Goal: Information Seeking & Learning: Check status

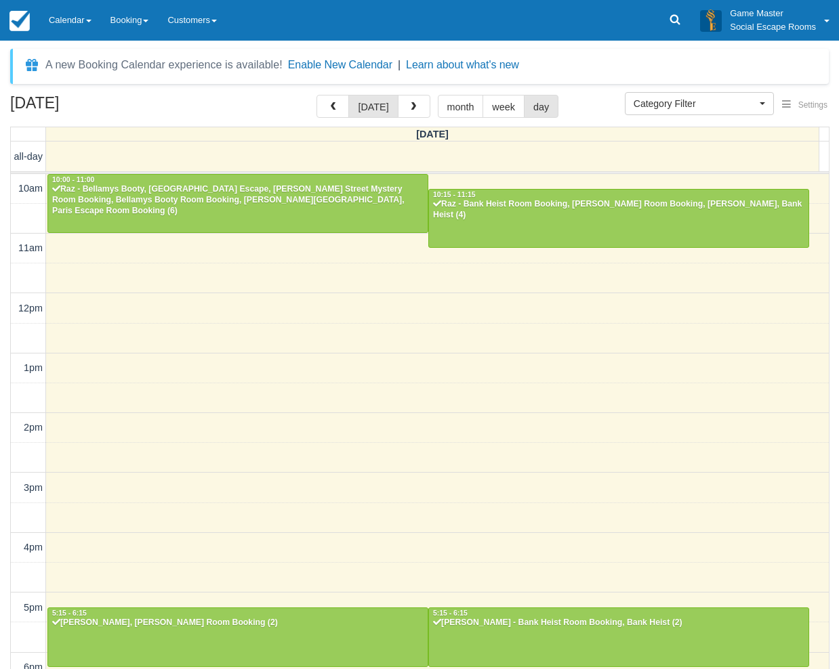
select select
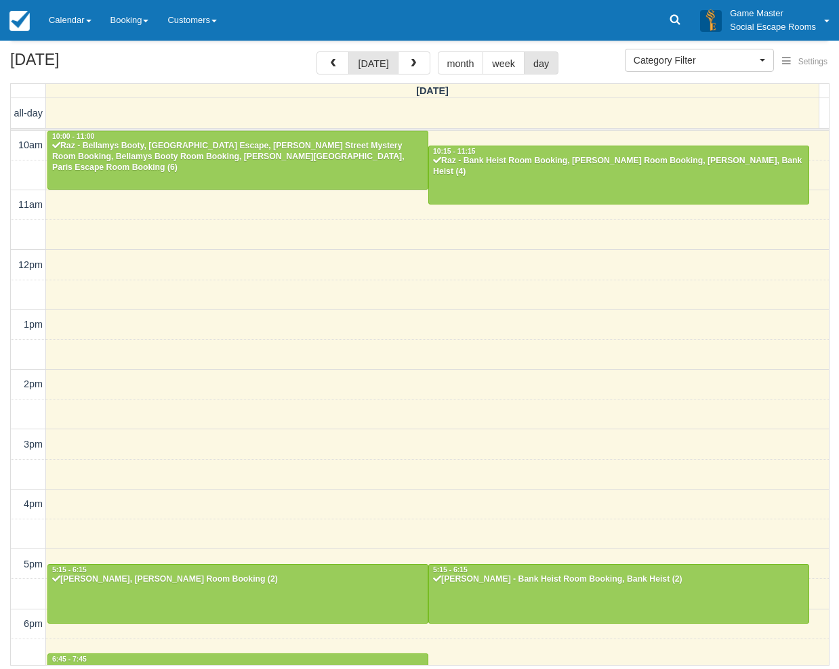
scroll to position [213, 0]
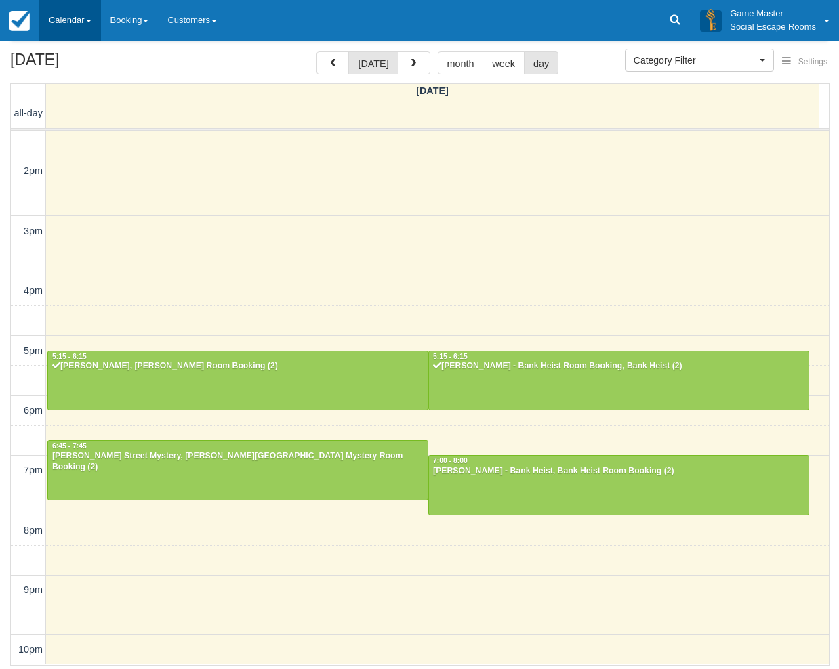
click at [77, 27] on link "Calendar" at bounding box center [70, 20] width 62 height 41
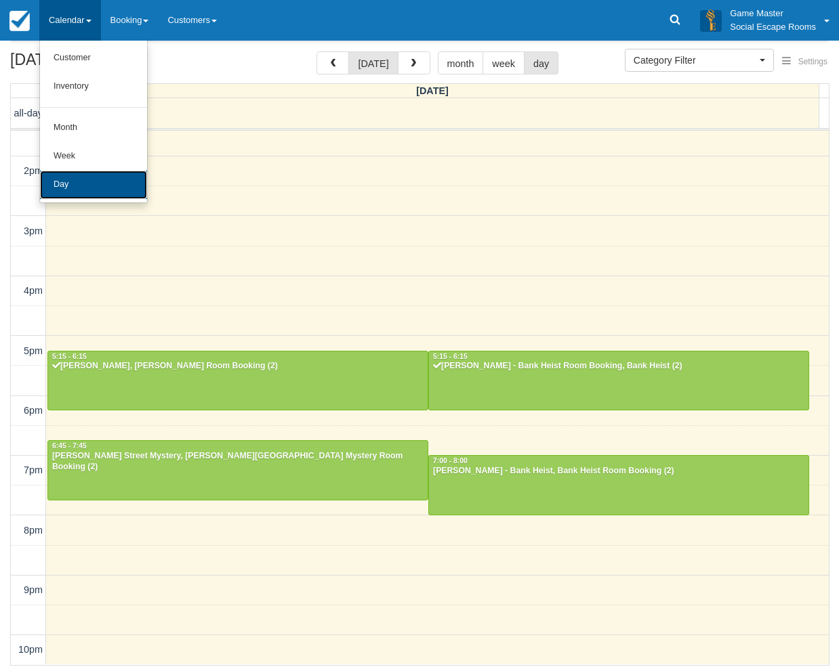
click at [66, 177] on link "Day" at bounding box center [93, 185] width 107 height 28
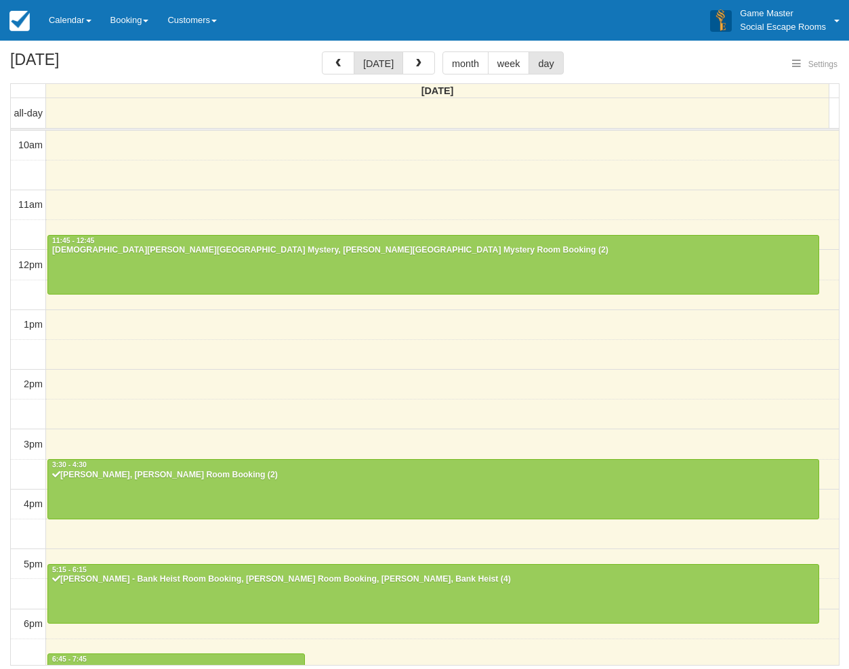
select select
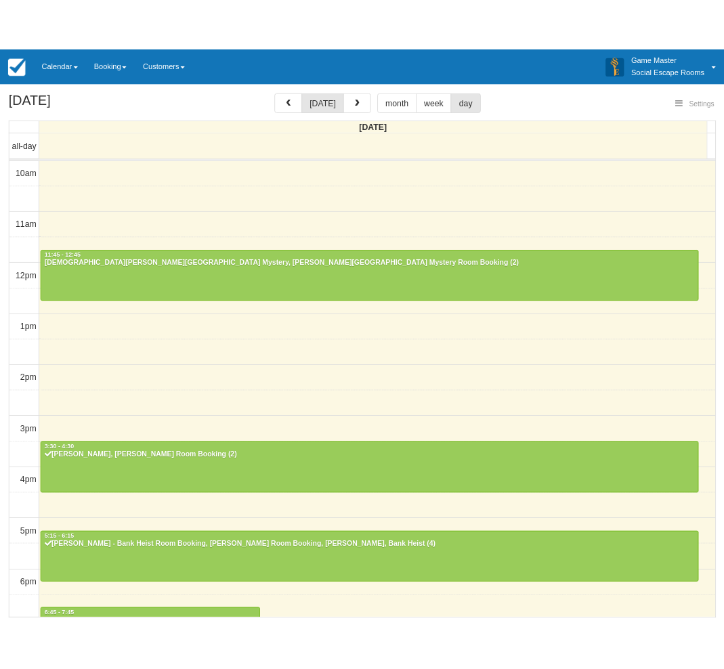
scroll to position [213, 0]
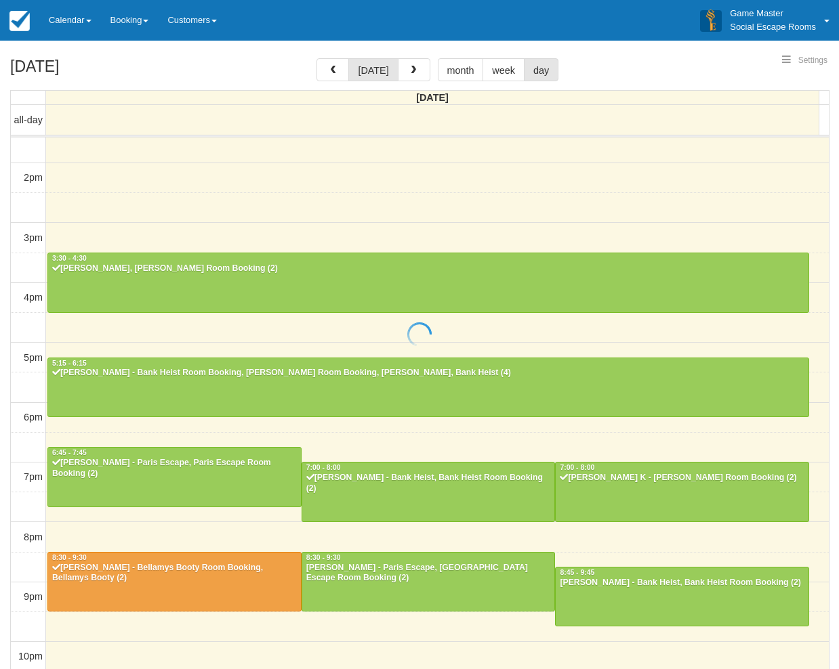
select select
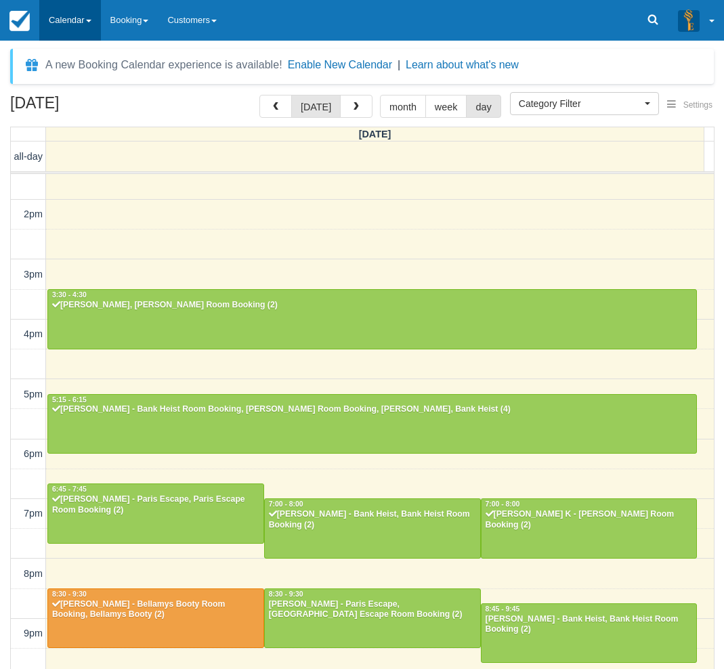
click at [56, 20] on link "Calendar" at bounding box center [70, 20] width 62 height 41
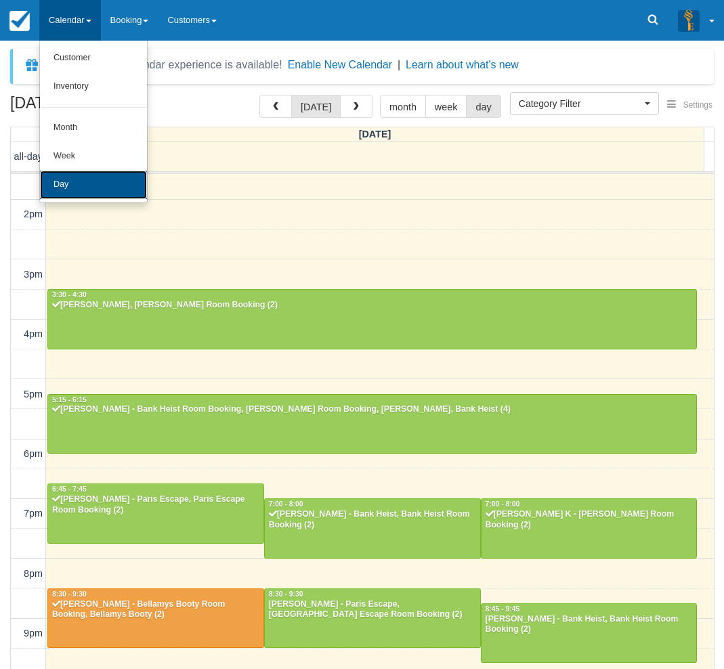
click at [51, 179] on link "Day" at bounding box center [93, 185] width 107 height 28
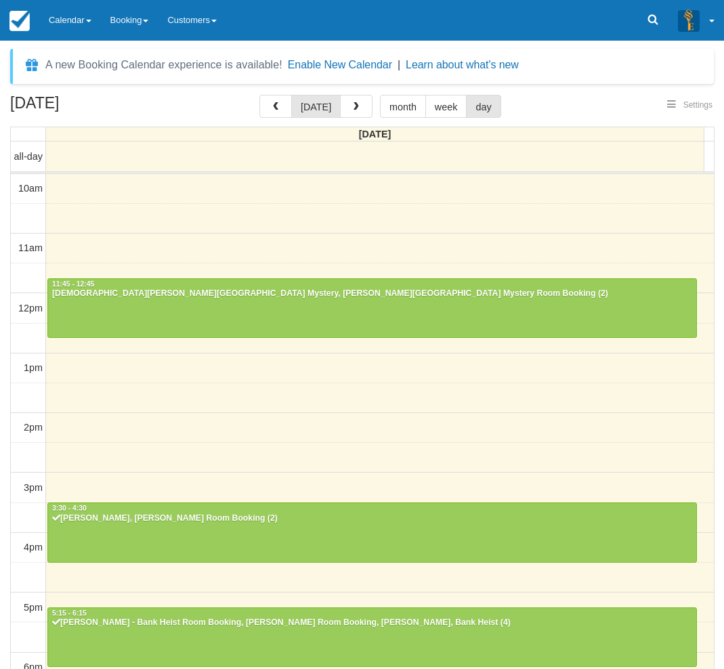
select select
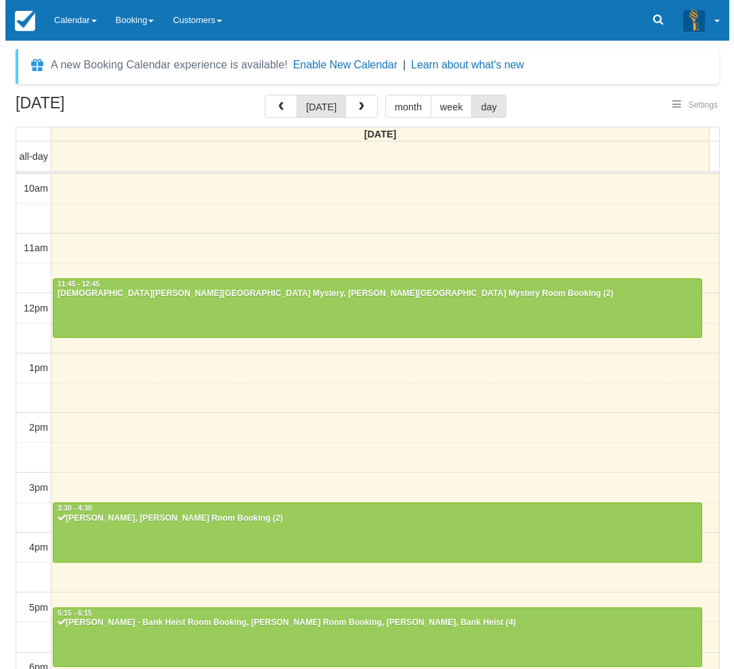
scroll to position [213, 0]
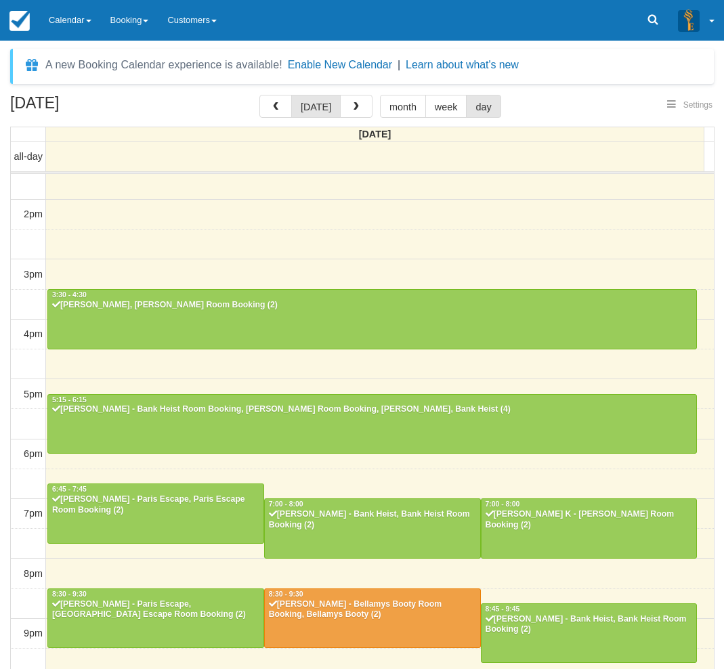
select select
click at [366, 244] on div "10am 11am 12pm 1pm 2pm 3pm 4pm 5pm 6pm 7pm 8pm 9pm 10pm 11:45 - 12:45 Kristen H…" at bounding box center [362, 335] width 703 height 748
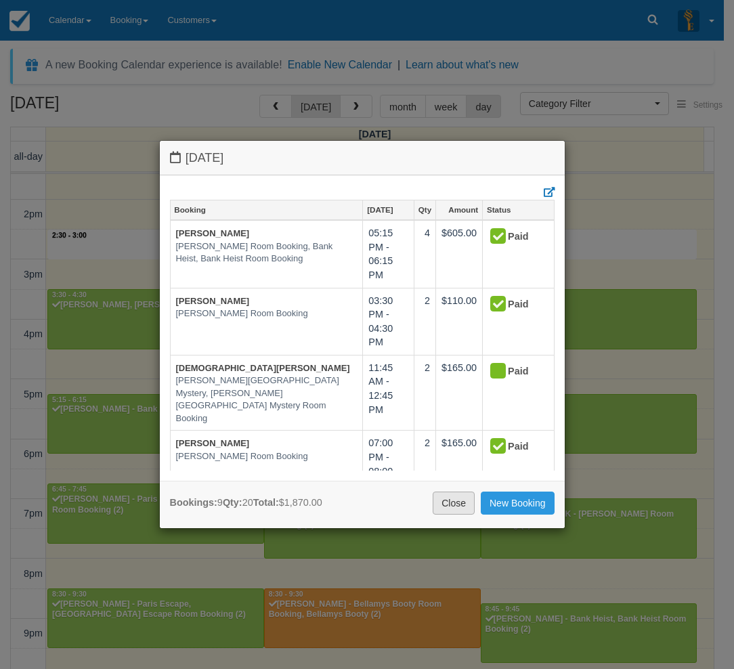
click at [446, 503] on link "Close" at bounding box center [454, 503] width 42 height 23
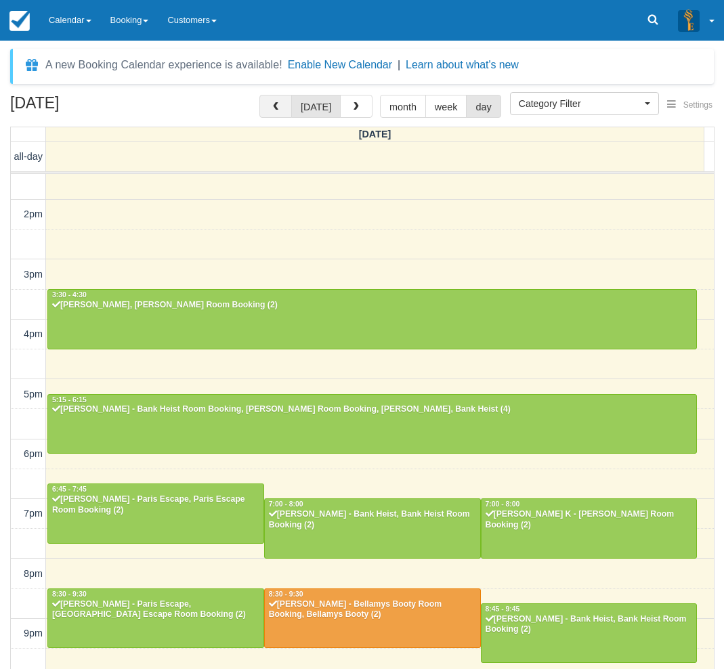
click at [284, 108] on button "button" at bounding box center [275, 106] width 33 height 23
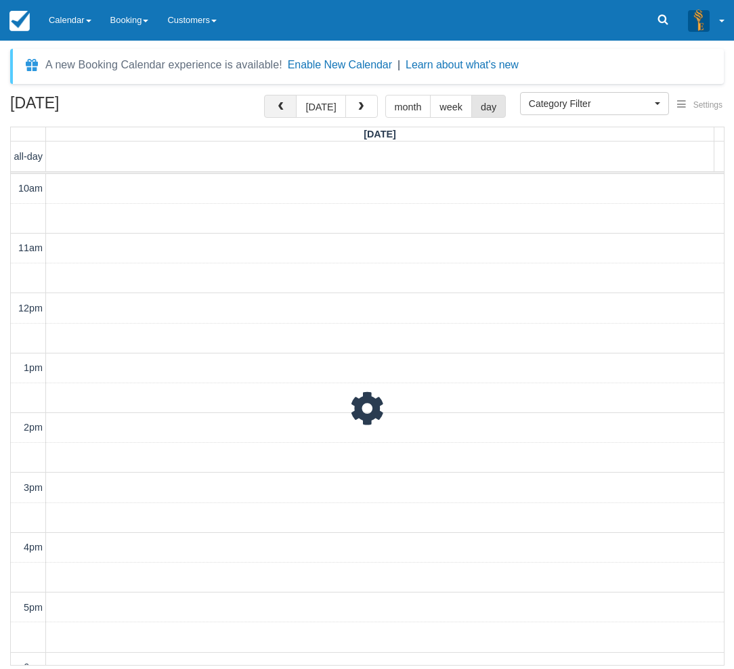
scroll to position [257, 0]
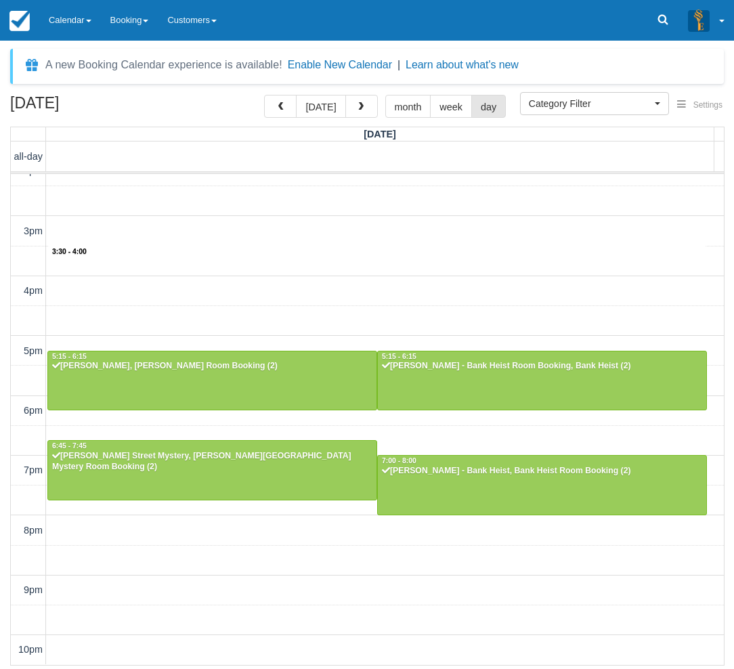
click at [352, 274] on div "10am 11am 12pm 1pm 2pm 3pm 4pm 5pm 6pm 7pm 8pm 9pm 10pm 3:30 - 4:00 10:00 - 11:…" at bounding box center [367, 291] width 713 height 748
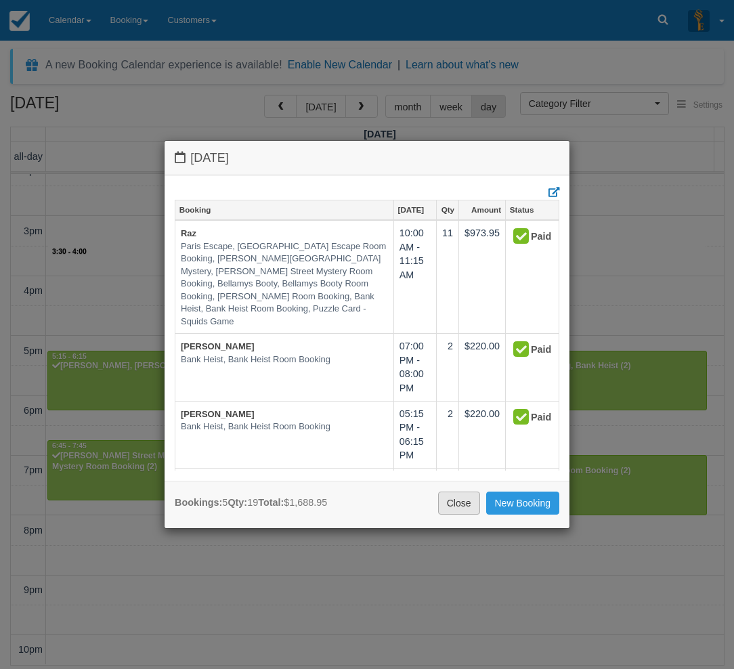
click at [465, 511] on link "Close" at bounding box center [459, 503] width 42 height 23
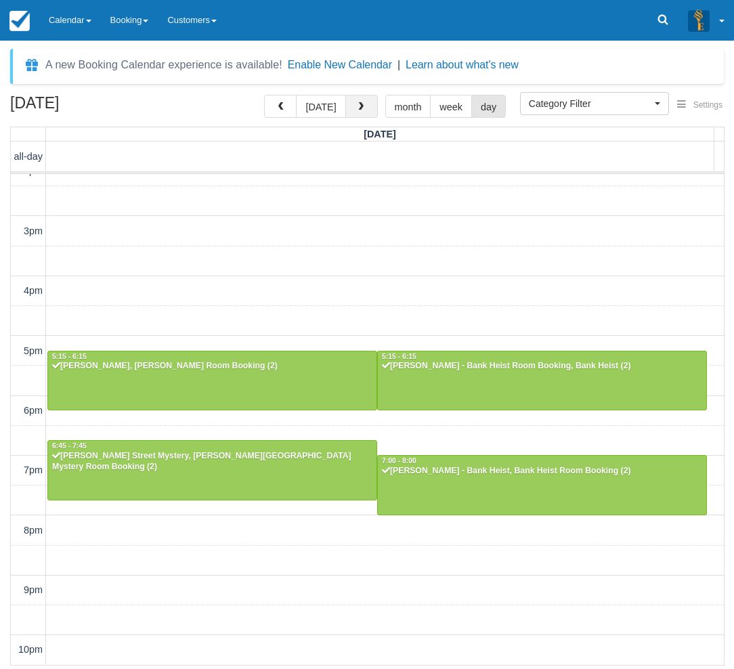
click at [358, 106] on span "button" at bounding box center [360, 106] width 9 height 9
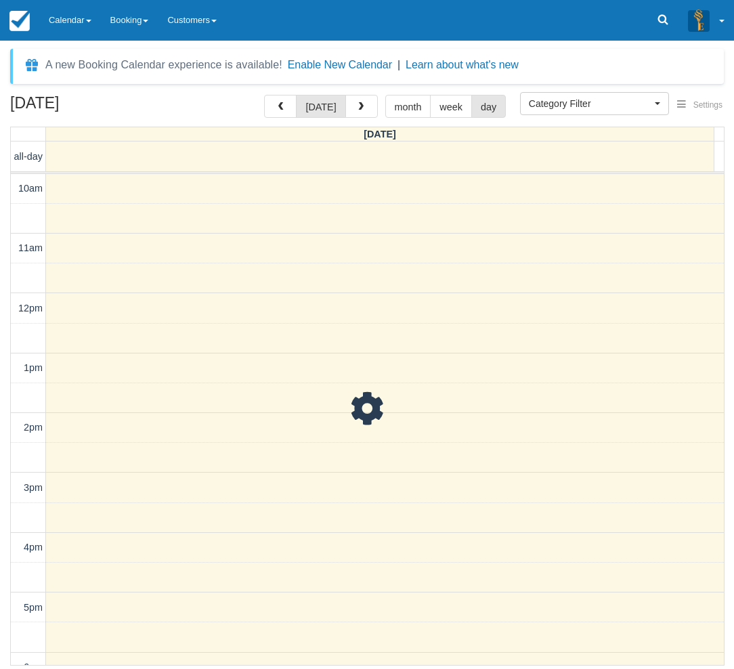
scroll to position [257, 0]
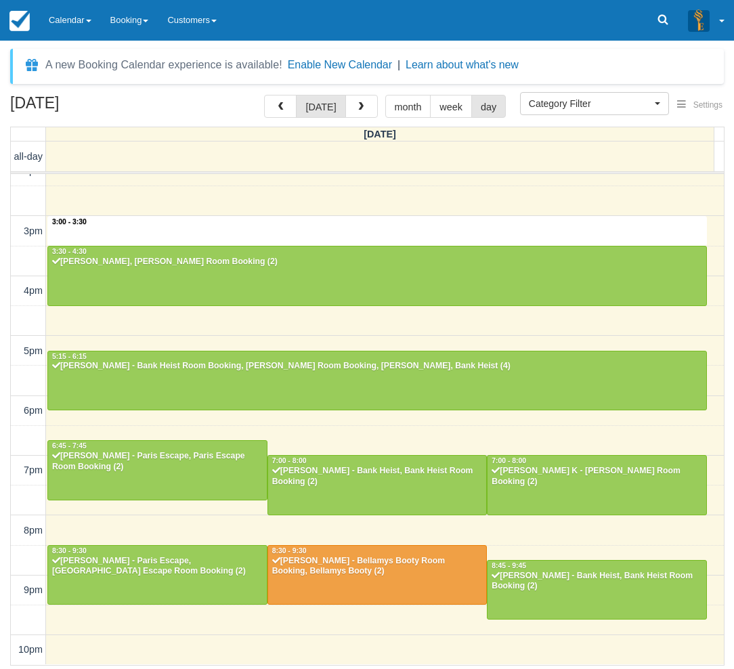
click at [341, 225] on div "10am 11am 12pm 1pm 2pm 3pm 4pm 5pm 6pm 7pm 8pm 9pm 10pm 3:00 - 3:30 11:45 - 12:…" at bounding box center [367, 291] width 713 height 748
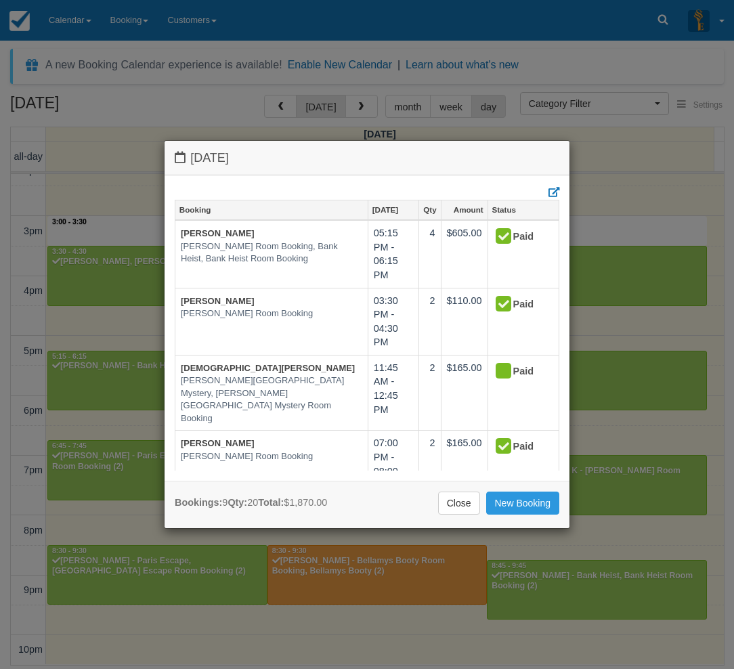
click at [458, 503] on link "Close" at bounding box center [459, 503] width 42 height 23
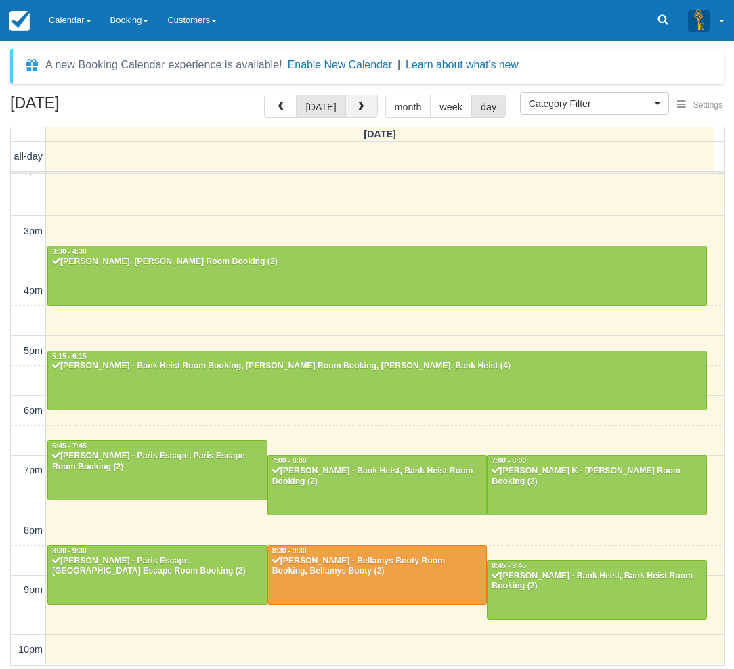
click at [364, 112] on button "button" at bounding box center [361, 106] width 33 height 23
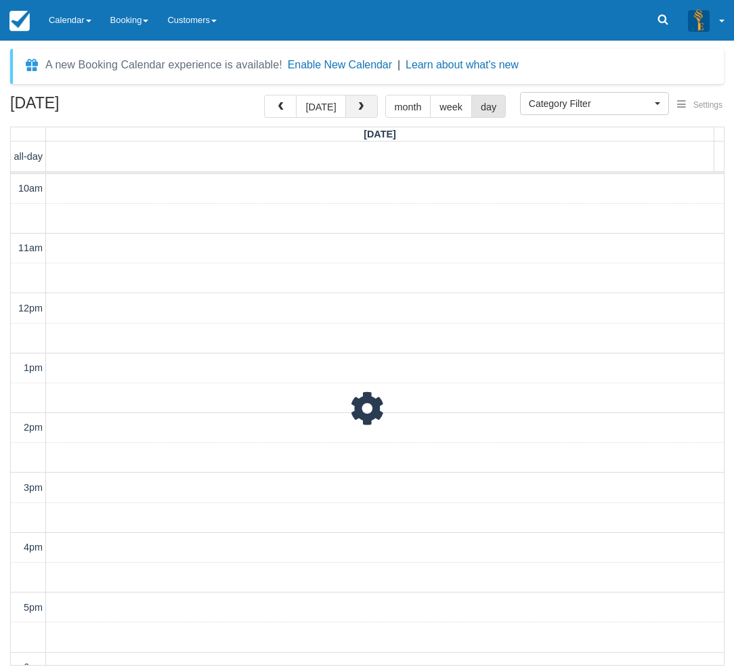
scroll to position [257, 0]
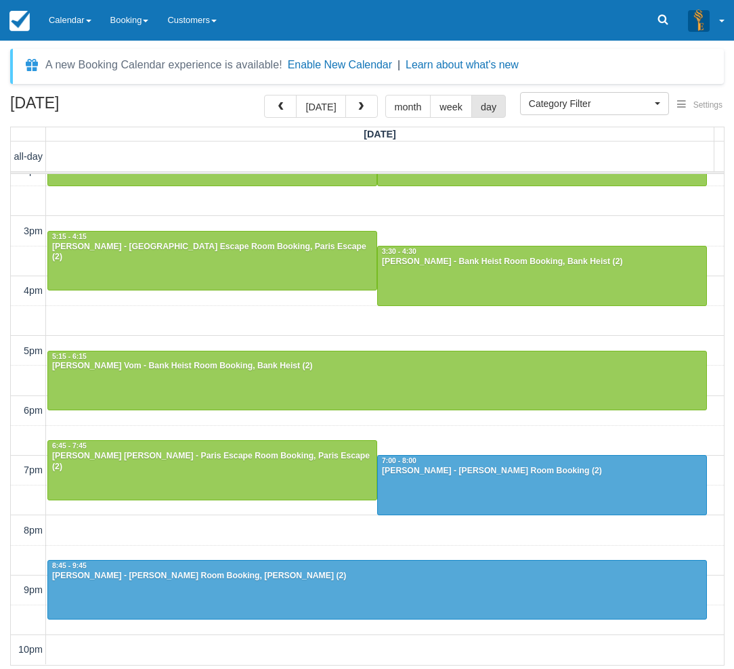
click at [298, 326] on div "10am 11am 12pm 1pm 2pm 3pm 4pm 5pm 6pm 7pm 8pm 9pm 10pm 12:00 - 1:00 Ben Stanic…" at bounding box center [367, 291] width 713 height 748
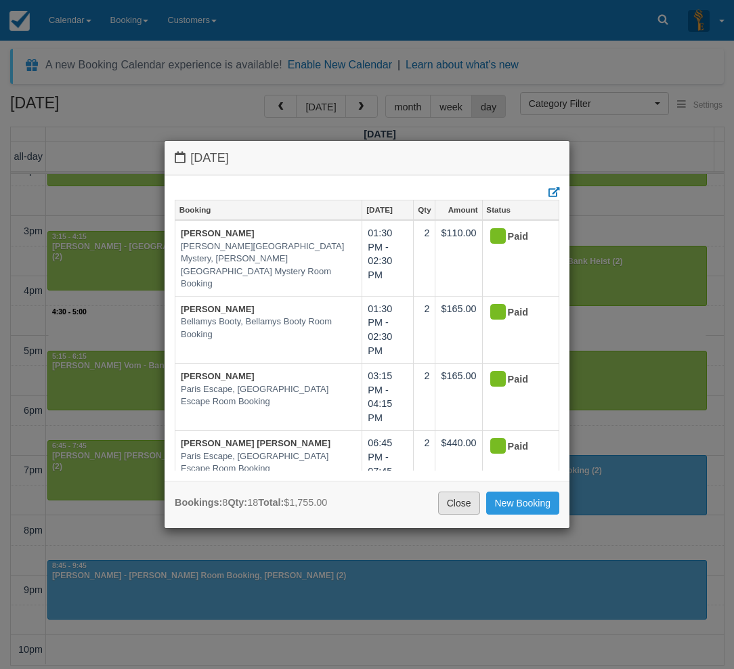
click at [461, 507] on link "Close" at bounding box center [459, 503] width 42 height 23
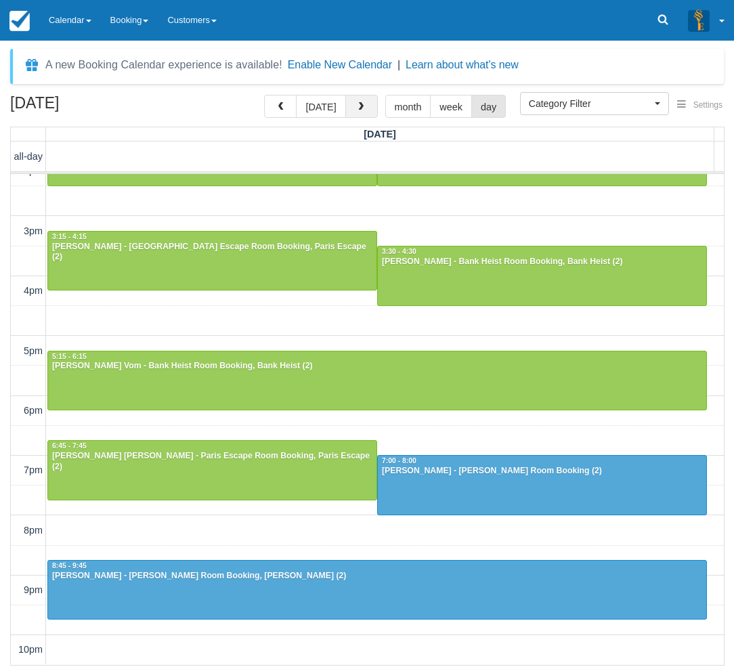
click at [357, 106] on span "button" at bounding box center [360, 106] width 9 height 9
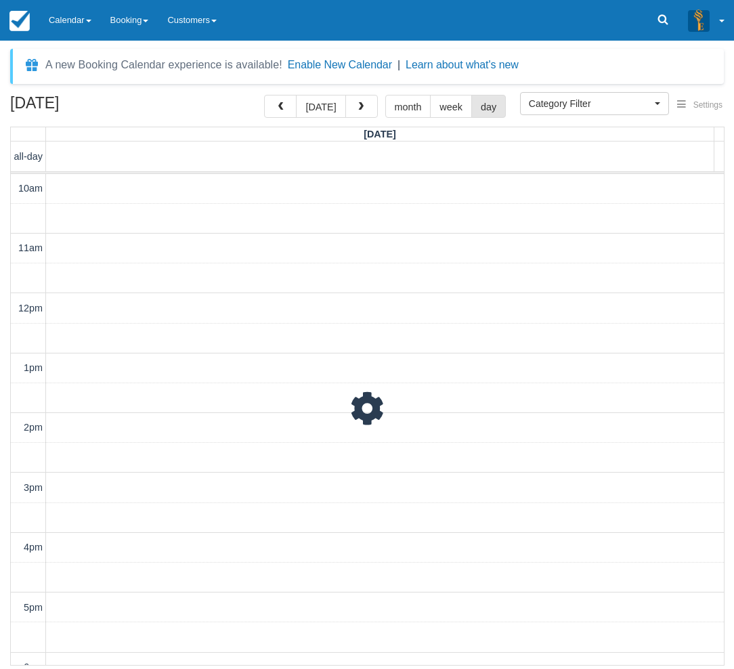
scroll to position [257, 0]
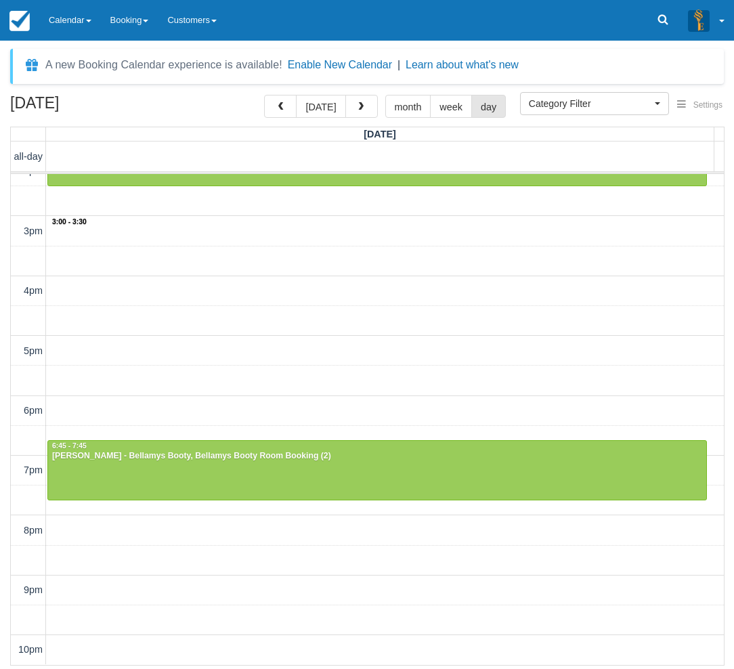
click at [321, 242] on div "10am 11am 12pm 1pm 2pm 3pm 4pm 5pm 6pm 7pm 8pm 9pm 10pm 3:00 - 3:30 10:00 - 11:…" at bounding box center [367, 291] width 713 height 748
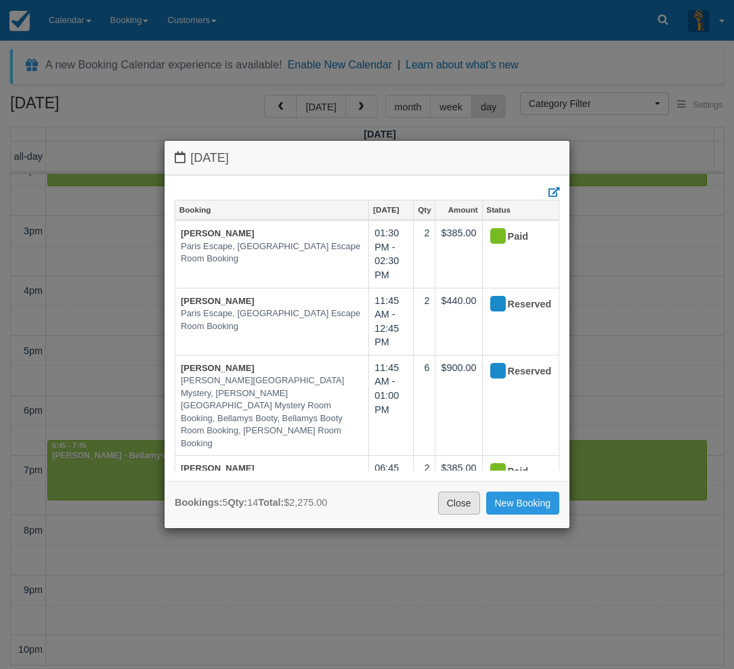
click at [461, 502] on link "Close" at bounding box center [459, 503] width 42 height 23
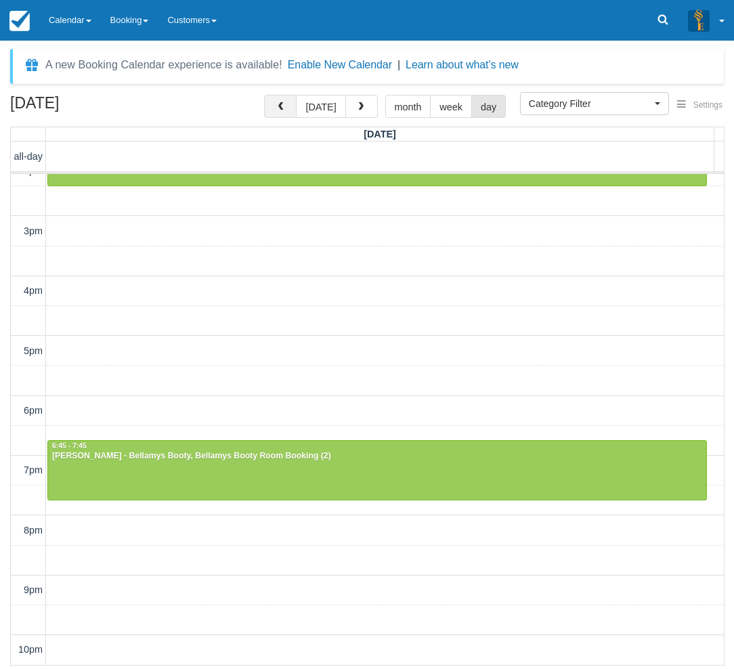
click at [281, 106] on span "button" at bounding box center [280, 106] width 9 height 9
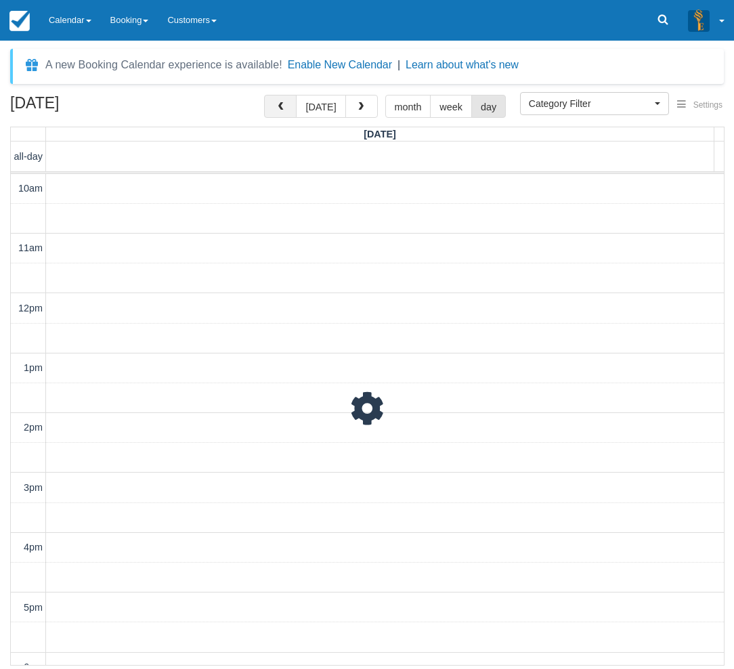
scroll to position [257, 0]
click at [281, 106] on span "button" at bounding box center [280, 106] width 9 height 9
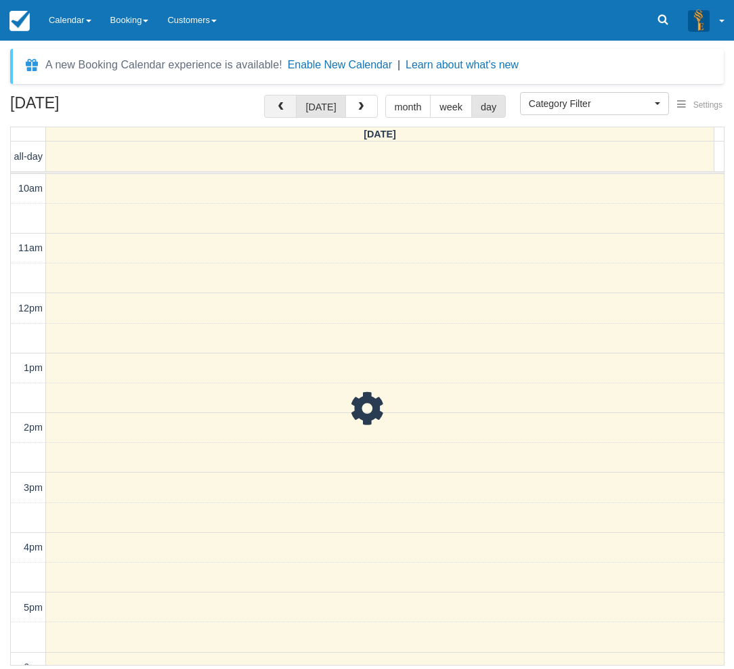
click at [281, 106] on span "button" at bounding box center [280, 106] width 9 height 9
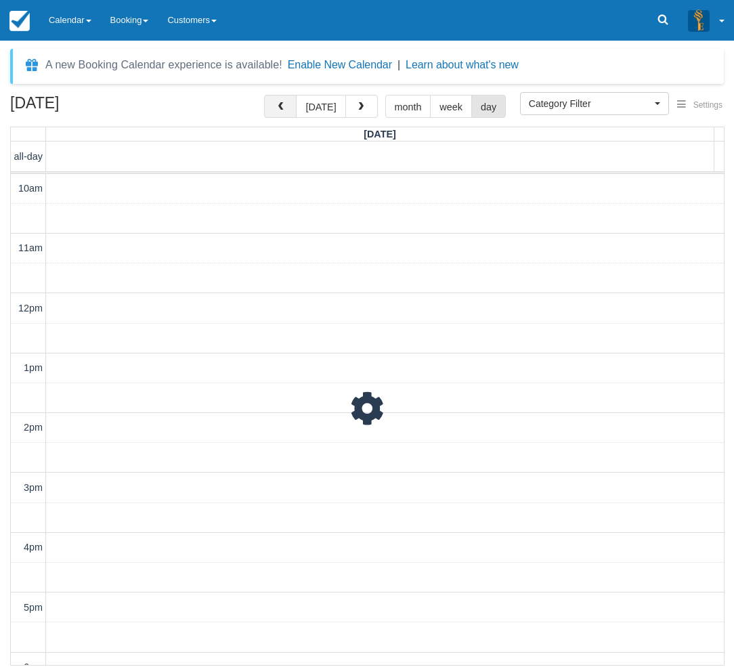
scroll to position [257, 0]
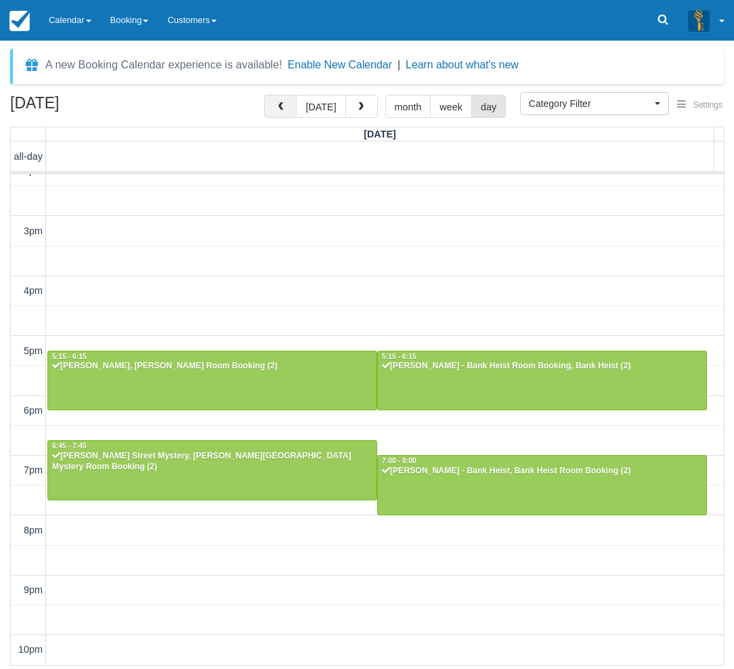
click at [281, 106] on span "button" at bounding box center [280, 106] width 9 height 9
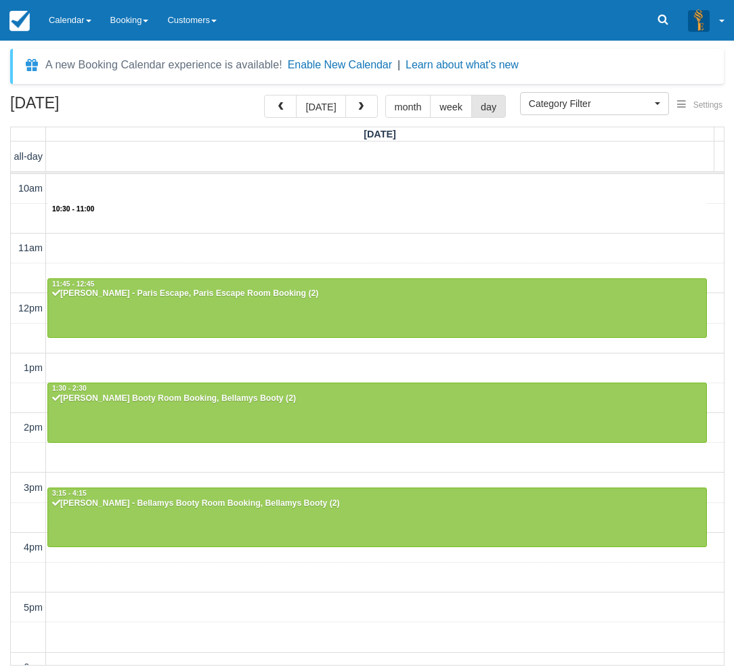
click at [248, 205] on div "10am 11am 12pm 1pm 2pm 3pm 4pm 5pm 6pm 7pm 8pm 9pm 10pm 10:30 - 11:00 11:45 - 1…" at bounding box center [367, 548] width 713 height 748
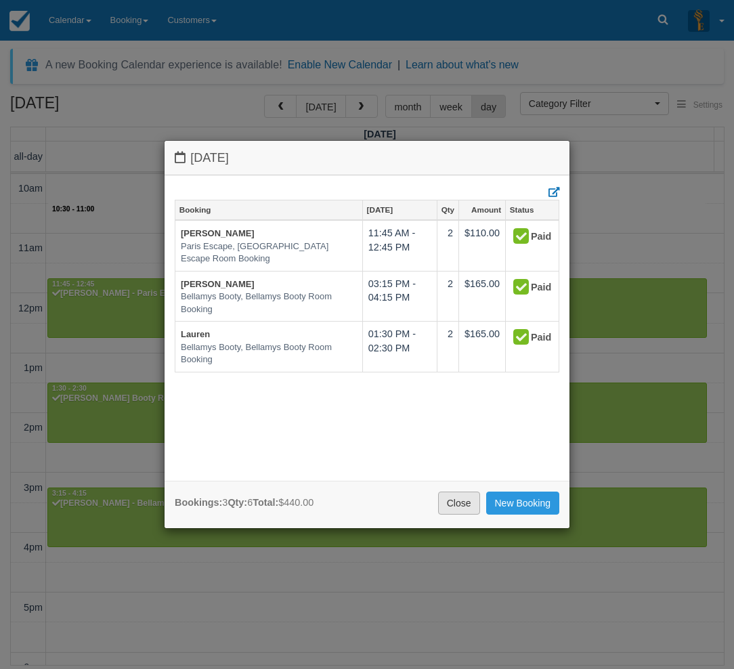
click at [455, 503] on link "Close" at bounding box center [459, 503] width 42 height 23
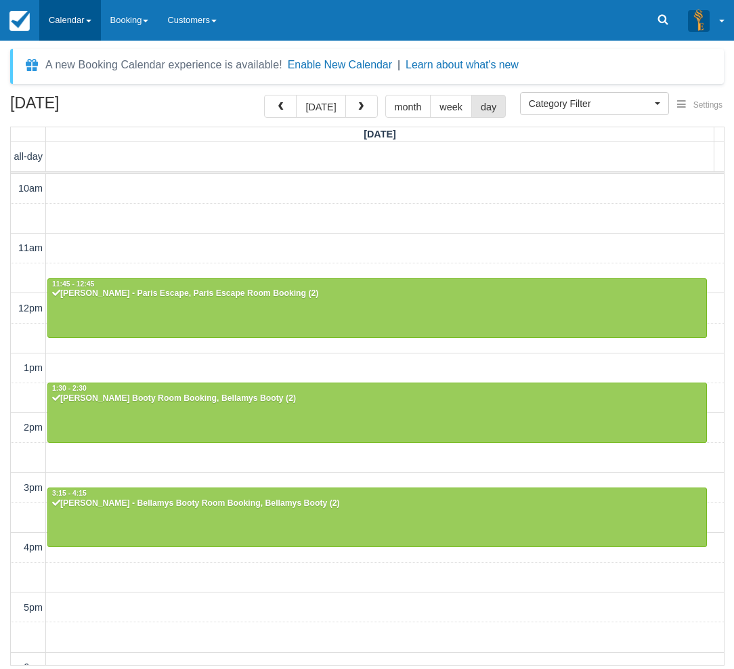
click at [61, 22] on link "Calendar" at bounding box center [70, 20] width 62 height 41
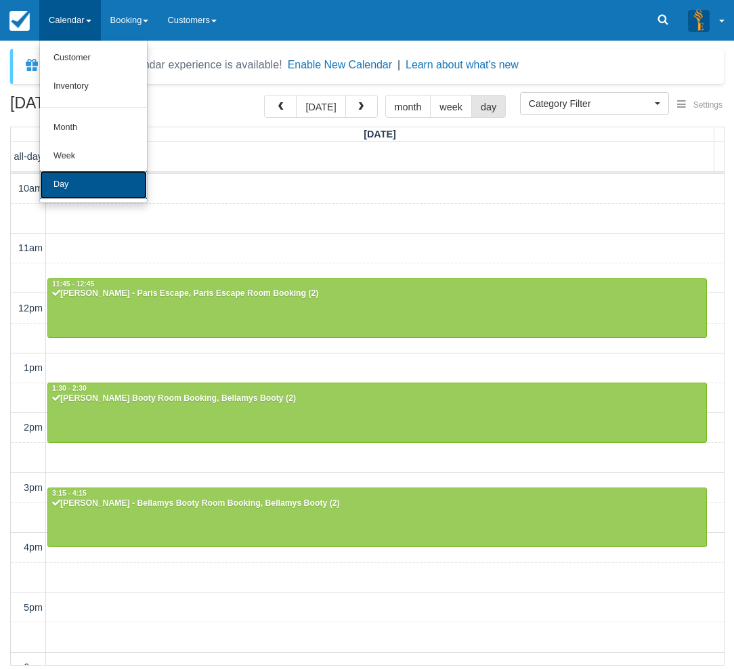
click at [63, 175] on link "Day" at bounding box center [93, 185] width 107 height 28
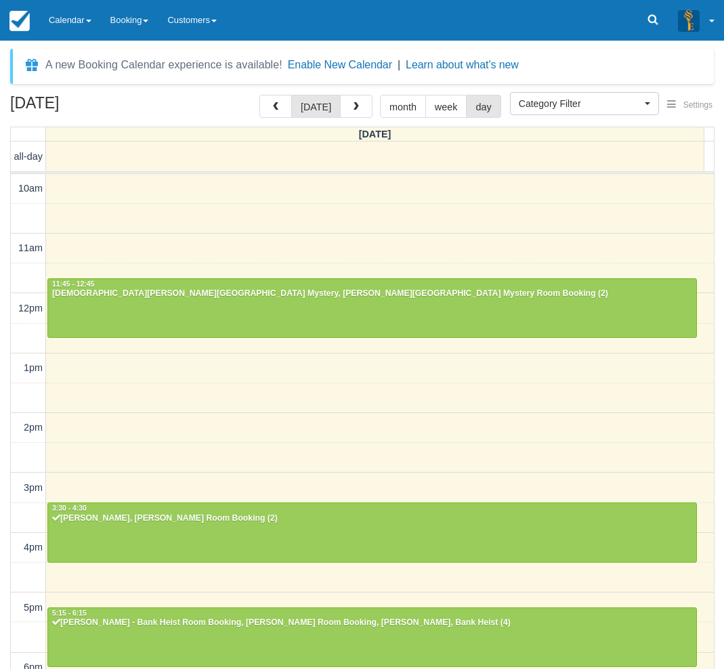
select select
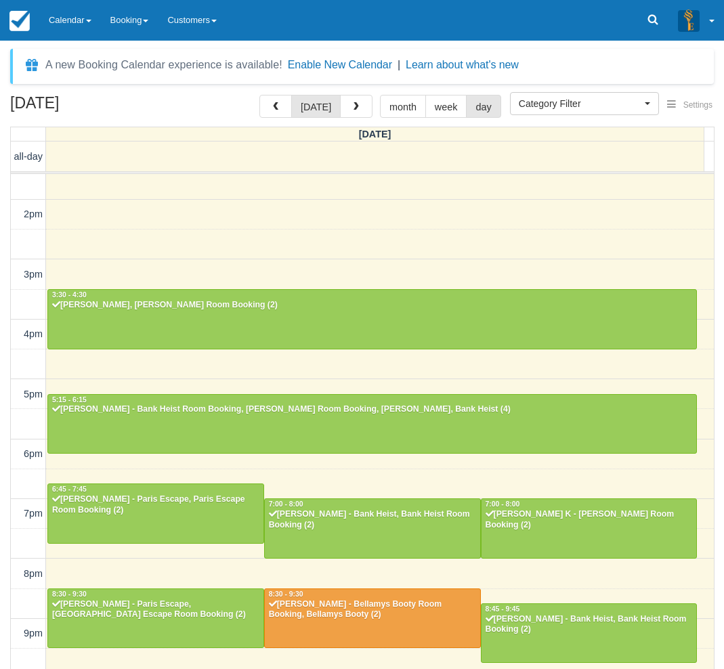
click at [3, 454] on div "September 26, 2025 today month week day Friday all-day 10am 11am 12pm 1pm 2pm 3…" at bounding box center [362, 402] width 724 height 614
click at [86, 16] on link "Calendar" at bounding box center [70, 20] width 62 height 41
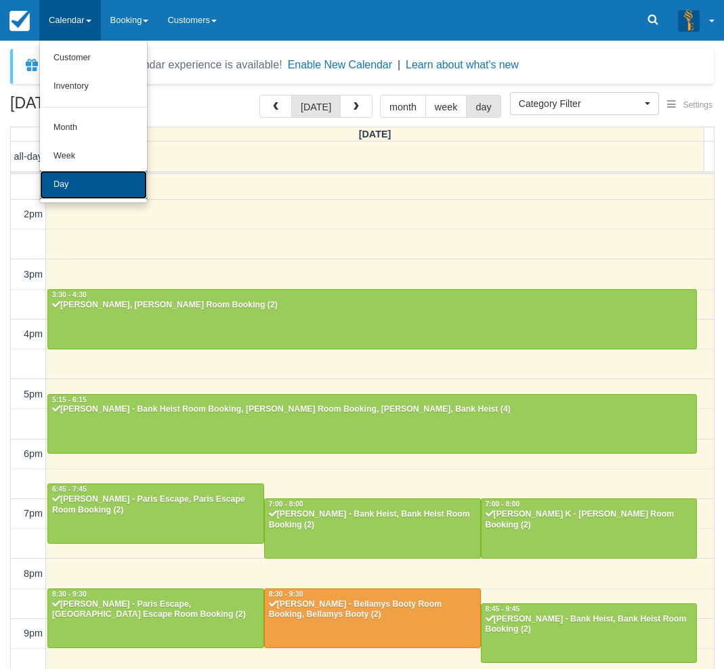
click at [79, 174] on link "Day" at bounding box center [93, 185] width 107 height 28
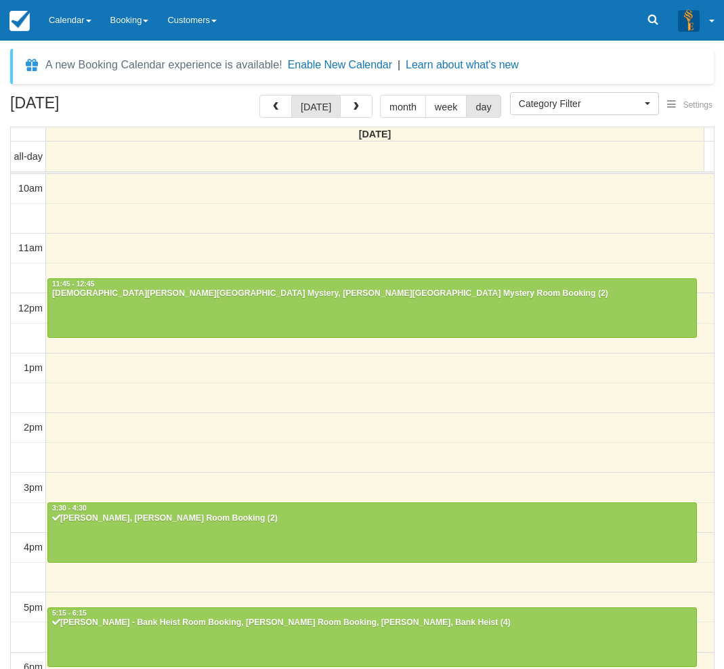
select select
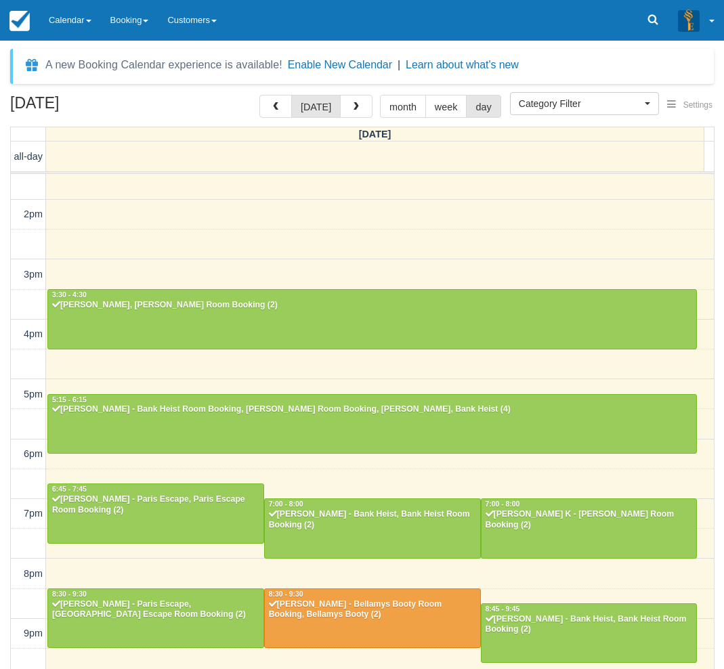
click at [5, 88] on div "A new Booking Calendar experience is available! Enable New Calendar | Learn abo…" at bounding box center [362, 355] width 724 height 629
drag, startPoint x: 5, startPoint y: 510, endPoint x: 33, endPoint y: 494, distance: 32.4
click at [5, 510] on div "September 26, 2025 today month week day Friday all-day 10am 11am 12pm 1pm 2pm 3…" at bounding box center [362, 402] width 724 height 614
click at [53, 22] on link "Calendar" at bounding box center [70, 20] width 62 height 41
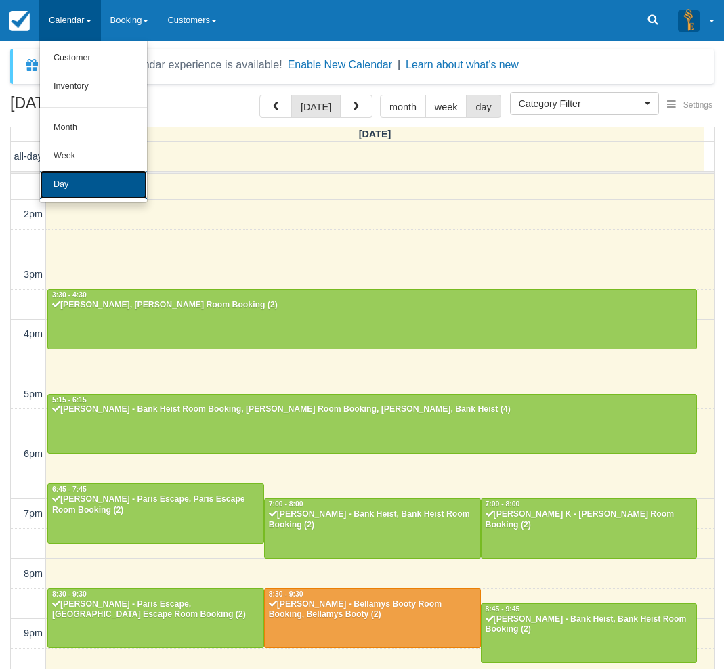
click at [63, 184] on link "Day" at bounding box center [93, 185] width 107 height 28
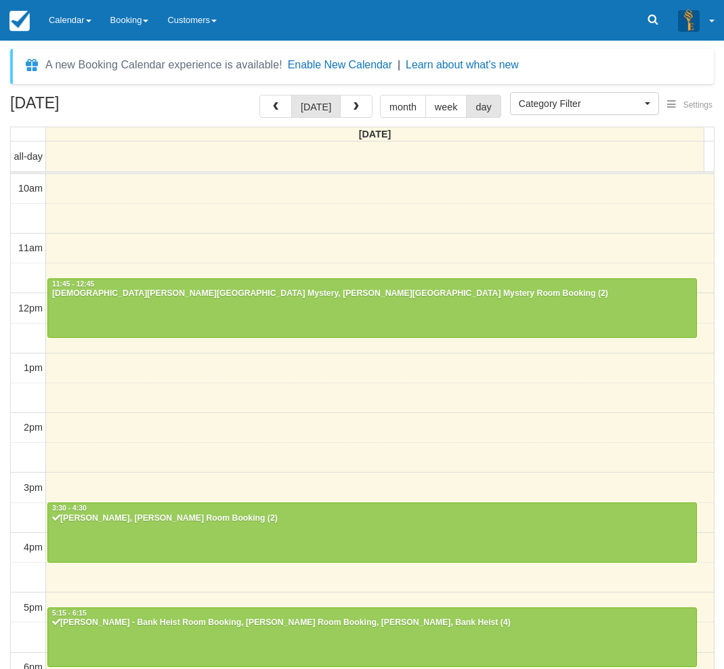
select select
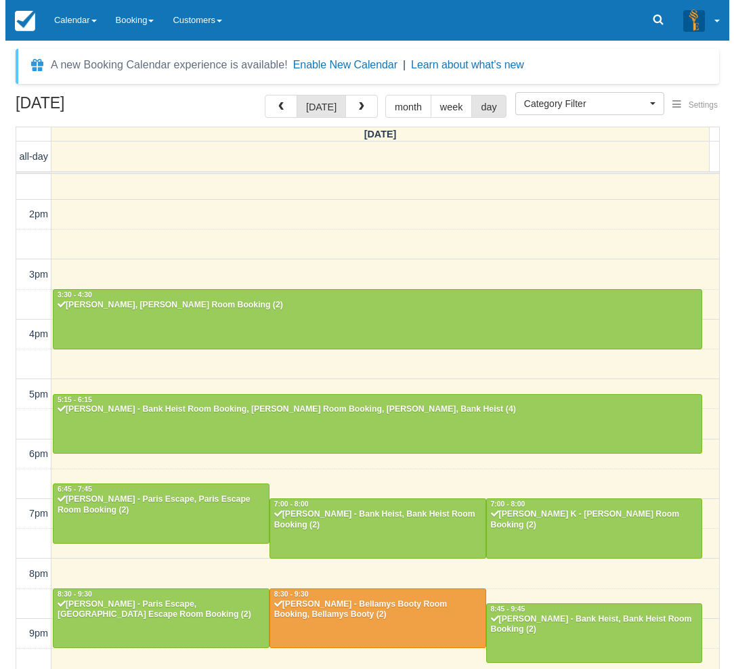
scroll to position [213, 0]
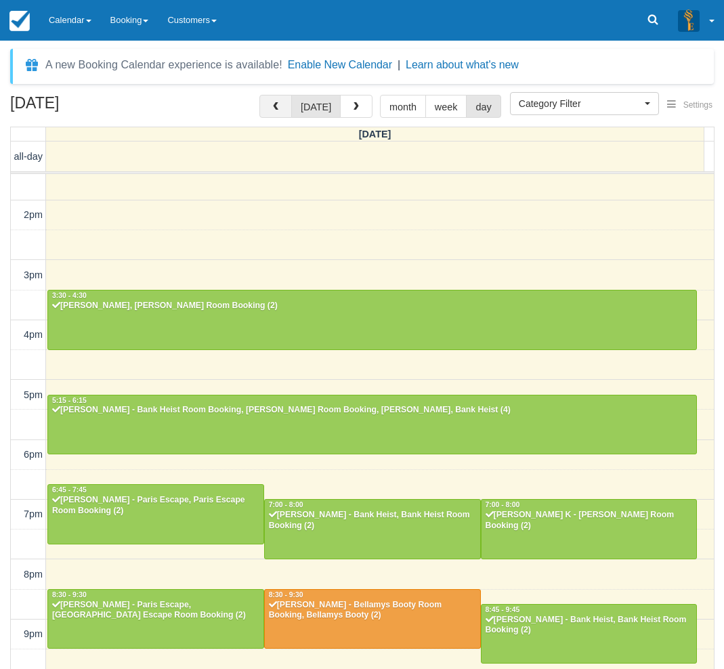
click at [277, 114] on button "button" at bounding box center [275, 106] width 33 height 23
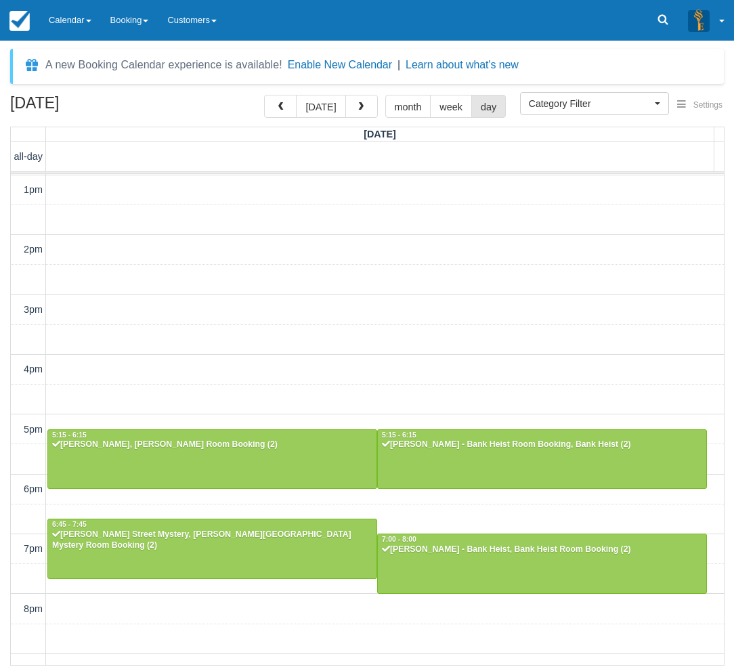
scroll to position [256, 0]
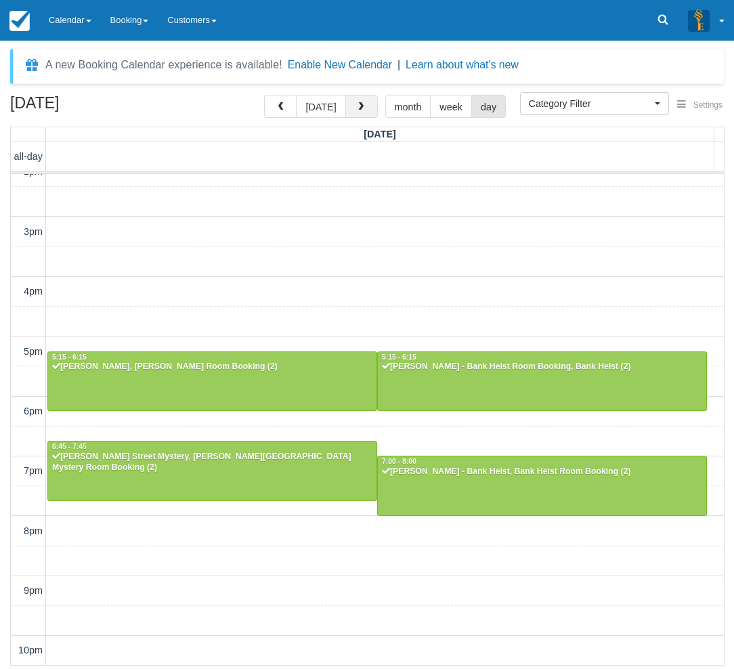
click at [363, 110] on button "button" at bounding box center [361, 106] width 33 height 23
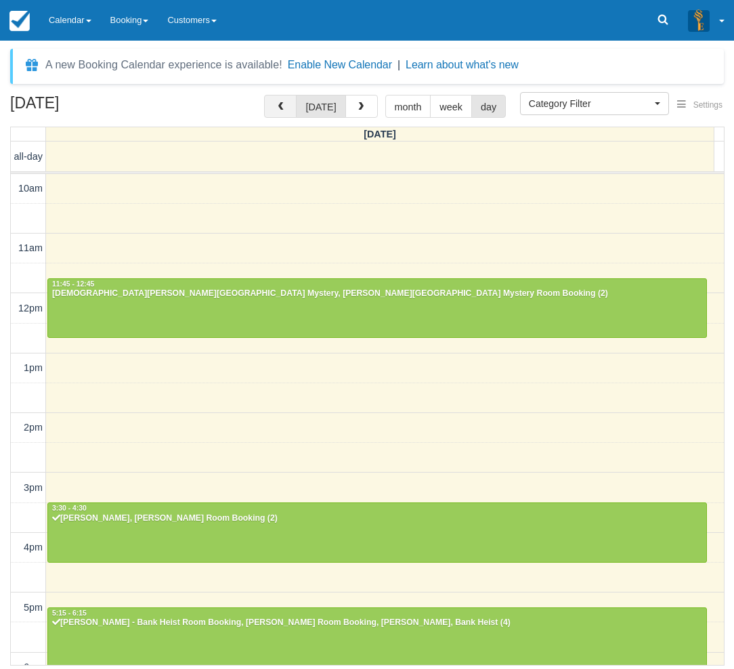
click at [290, 110] on button "button" at bounding box center [280, 106] width 33 height 23
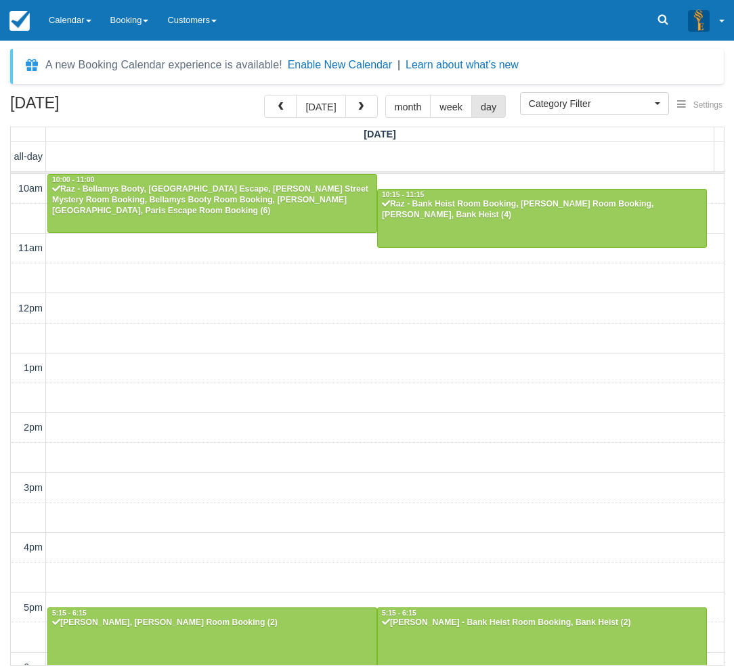
click at [6, 639] on div "September 25, 2025 today month week day Thursday all-day 10am 11am 12pm 1pm 2pm…" at bounding box center [367, 380] width 734 height 571
click at [59, 22] on link "Calendar" at bounding box center [70, 20] width 62 height 41
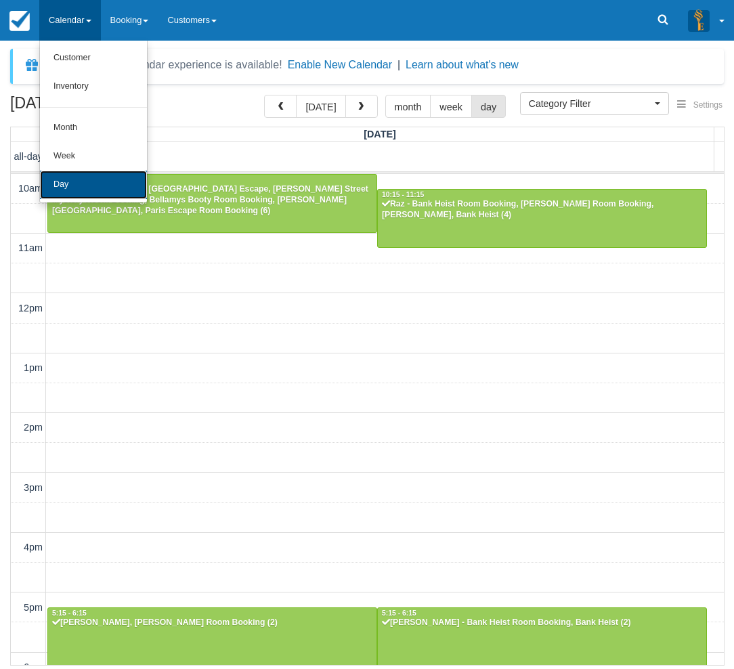
click at [60, 186] on link "Day" at bounding box center [93, 185] width 107 height 28
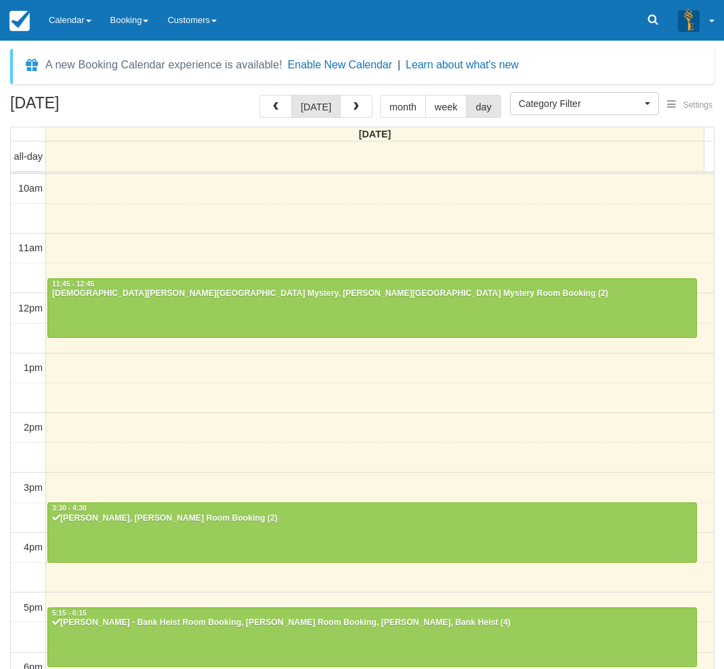
select select
click at [352, 108] on span "button" at bounding box center [356, 106] width 9 height 9
